Goal: Navigation & Orientation: Find specific page/section

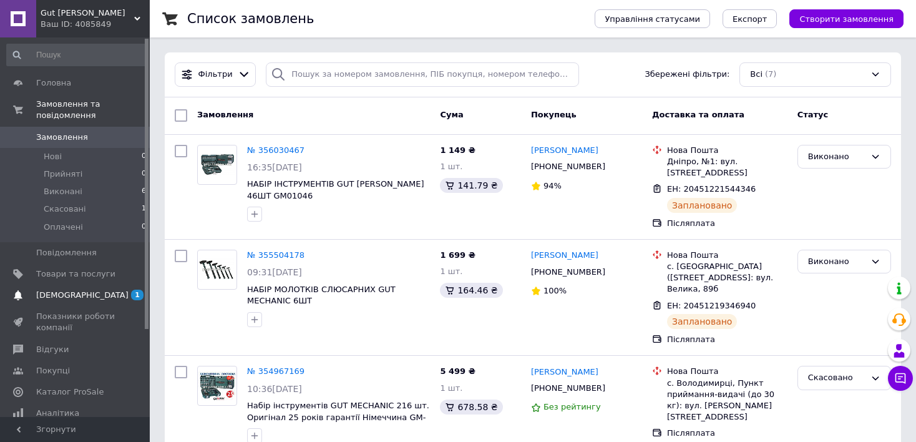
click at [62, 290] on span "[DEMOGRAPHIC_DATA]" at bounding box center [82, 295] width 92 height 11
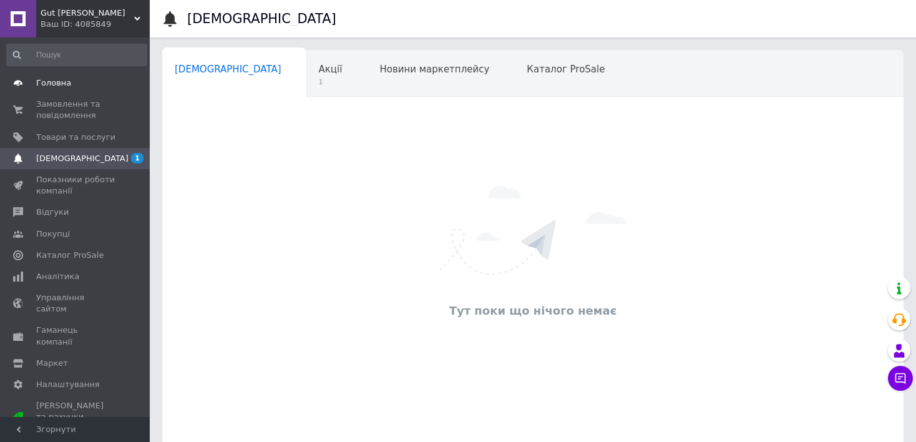
click at [75, 86] on span "Головна" at bounding box center [75, 82] width 79 height 11
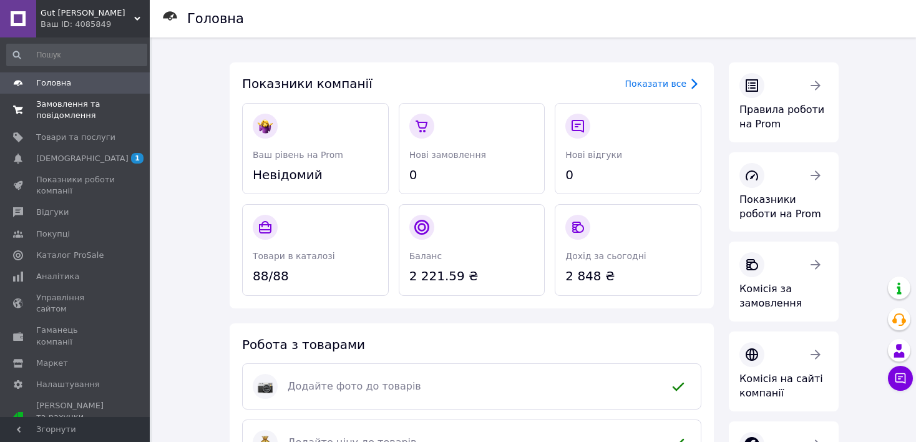
click at [49, 103] on span "Замовлення та повідомлення" at bounding box center [75, 110] width 79 height 22
